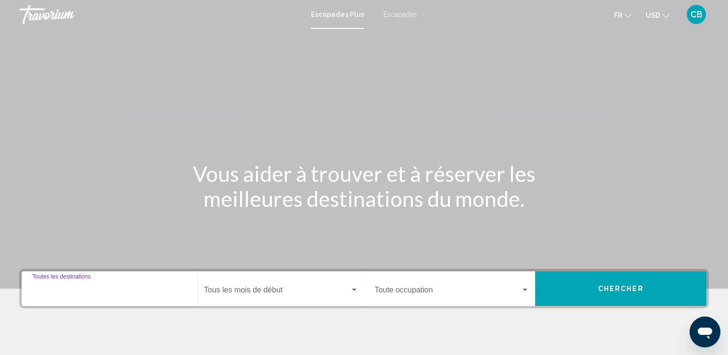
click at [56, 289] on input "Destination Toutes les destinations" at bounding box center [109, 292] width 155 height 9
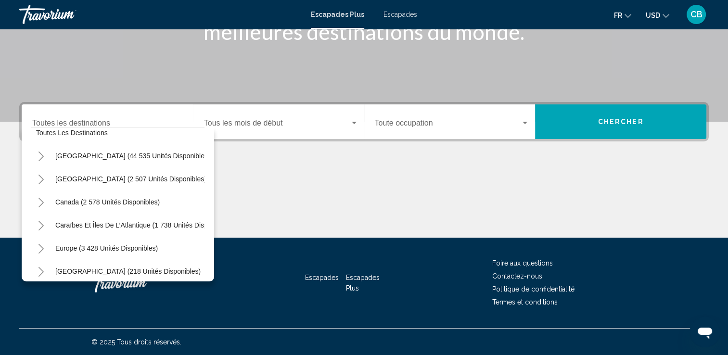
scroll to position [19, 0]
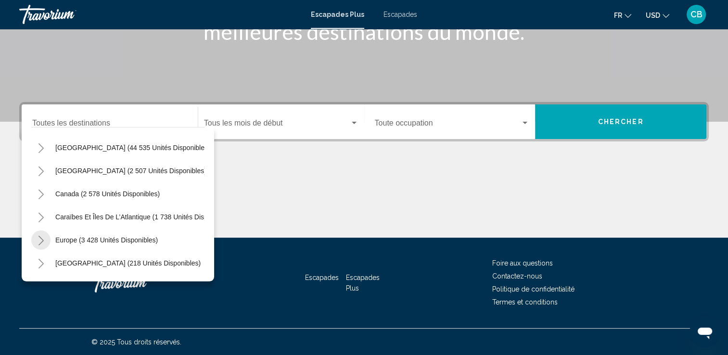
click at [46, 241] on button "Toggle Europe (3 428 unités disponibles)" at bounding box center [40, 240] width 19 height 19
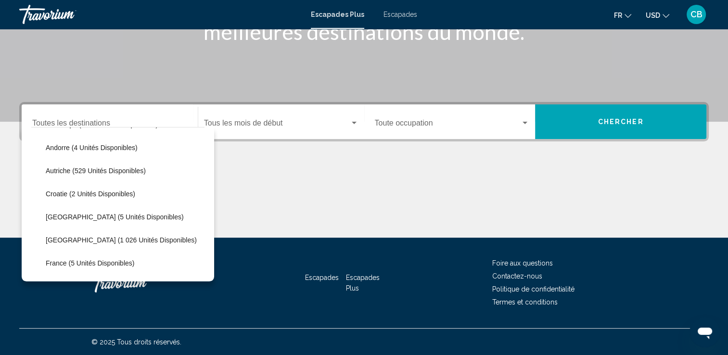
scroll to position [154, 0]
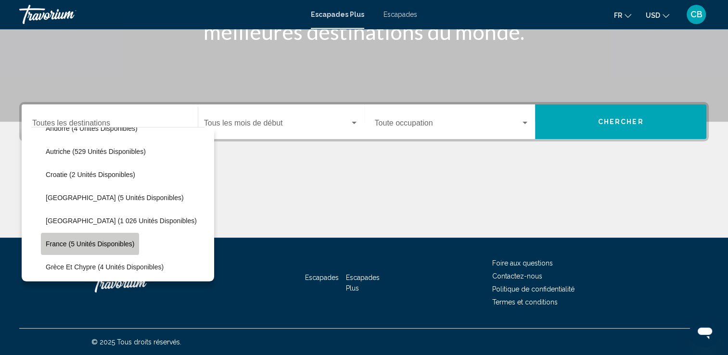
click at [115, 241] on span "France (5 unités disponibles)" at bounding box center [90, 244] width 89 height 8
type input "**********"
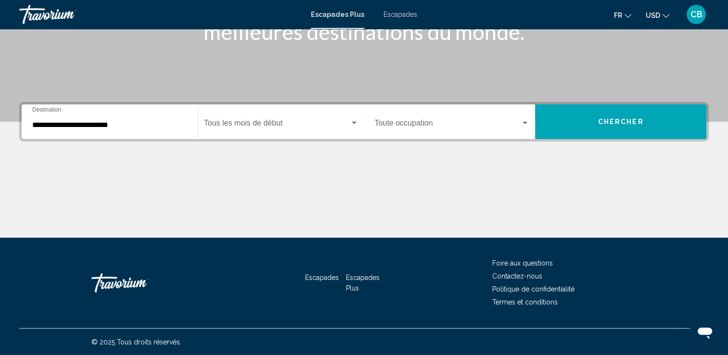
click at [115, 241] on div "Escapades Escapades Plus Foire aux questions Contactez-nous Politique de confid…" at bounding box center [364, 283] width 690 height 91
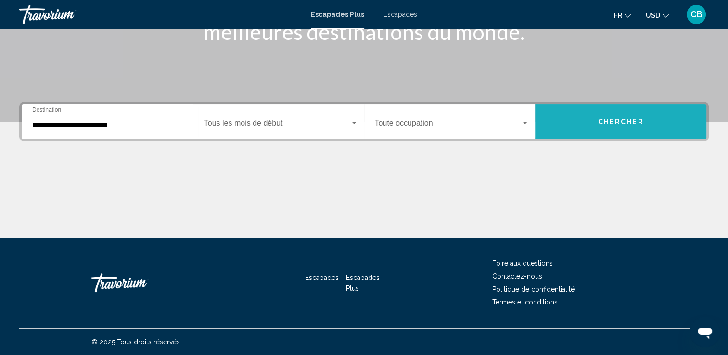
click at [659, 118] on button "Chercher" at bounding box center [620, 121] width 171 height 35
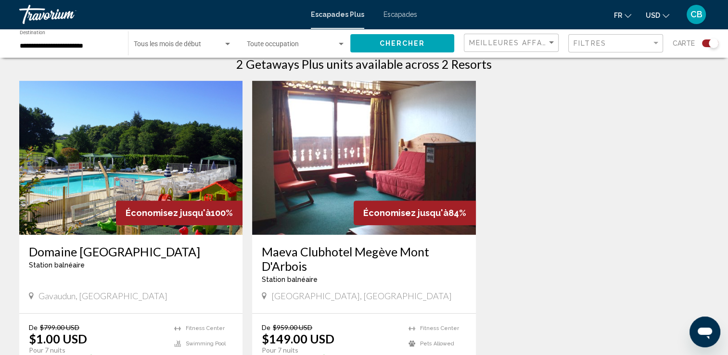
scroll to position [319, 0]
drag, startPoint x: 651, startPoint y: 157, endPoint x: 714, endPoint y: 89, distance: 92.4
click at [714, 89] on div "Économisez jusqu'à 100% Domaine [GEOGRAPHIC_DATA] balnéaire - Ceci est une stat…" at bounding box center [364, 251] width 700 height 342
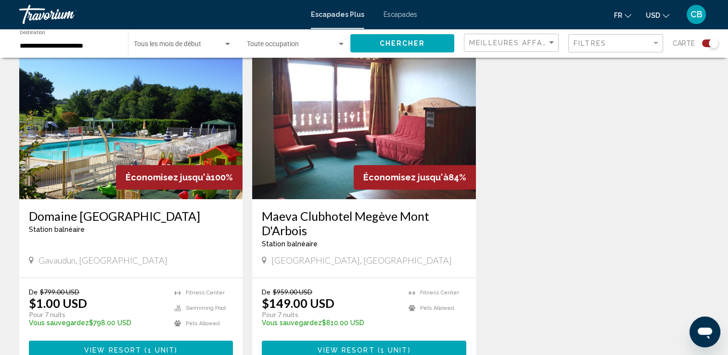
scroll to position [353, 0]
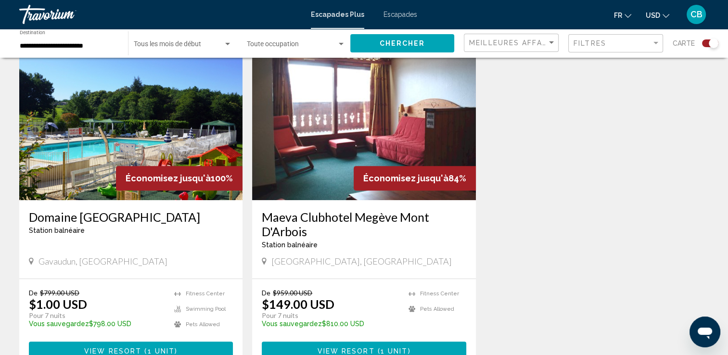
click at [713, 40] on div "Widget de recherche" at bounding box center [714, 44] width 10 height 10
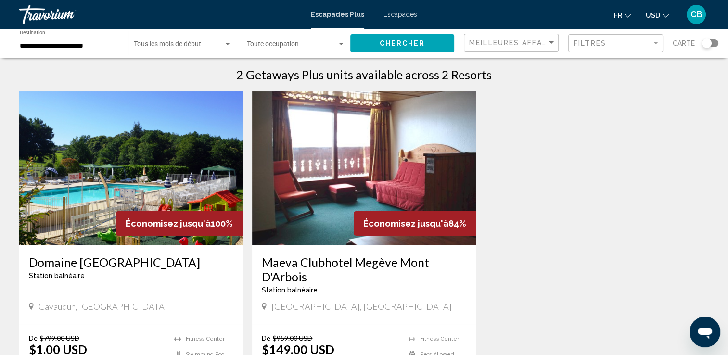
scroll to position [0, 0]
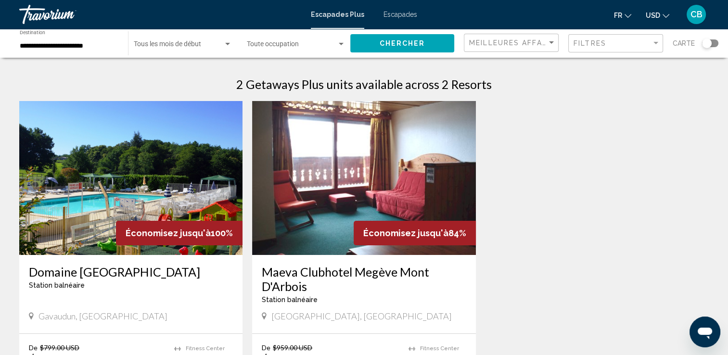
click at [707, 47] on div "Widget de recherche" at bounding box center [707, 44] width 10 height 10
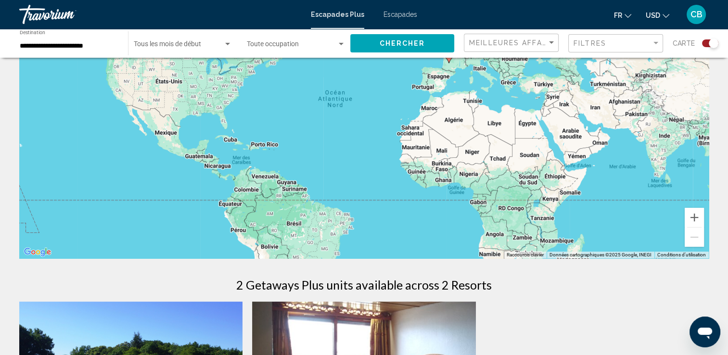
scroll to position [103, 0]
